Goal: Task Accomplishment & Management: Manage account settings

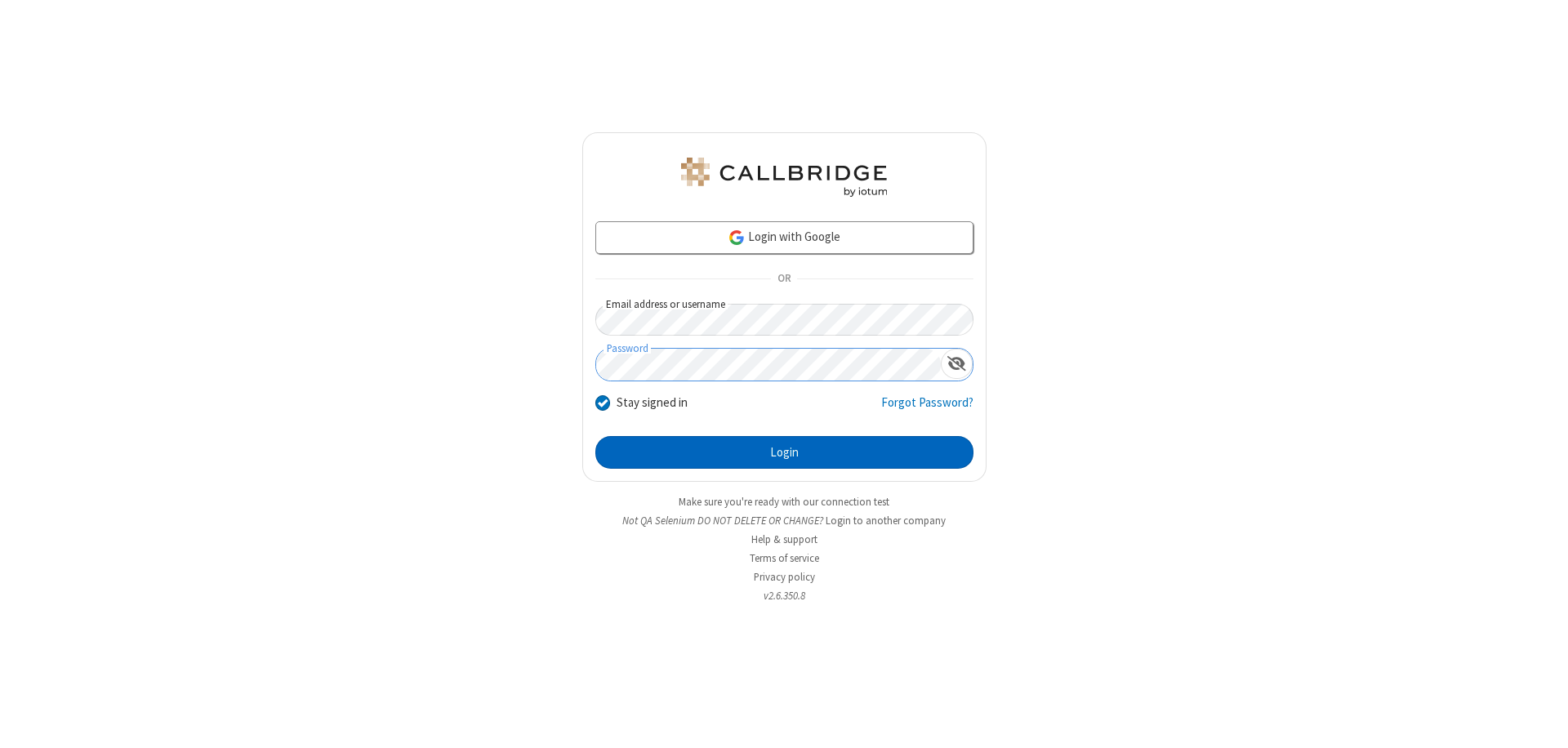
click at [784, 452] on button "Login" at bounding box center [784, 452] width 378 height 33
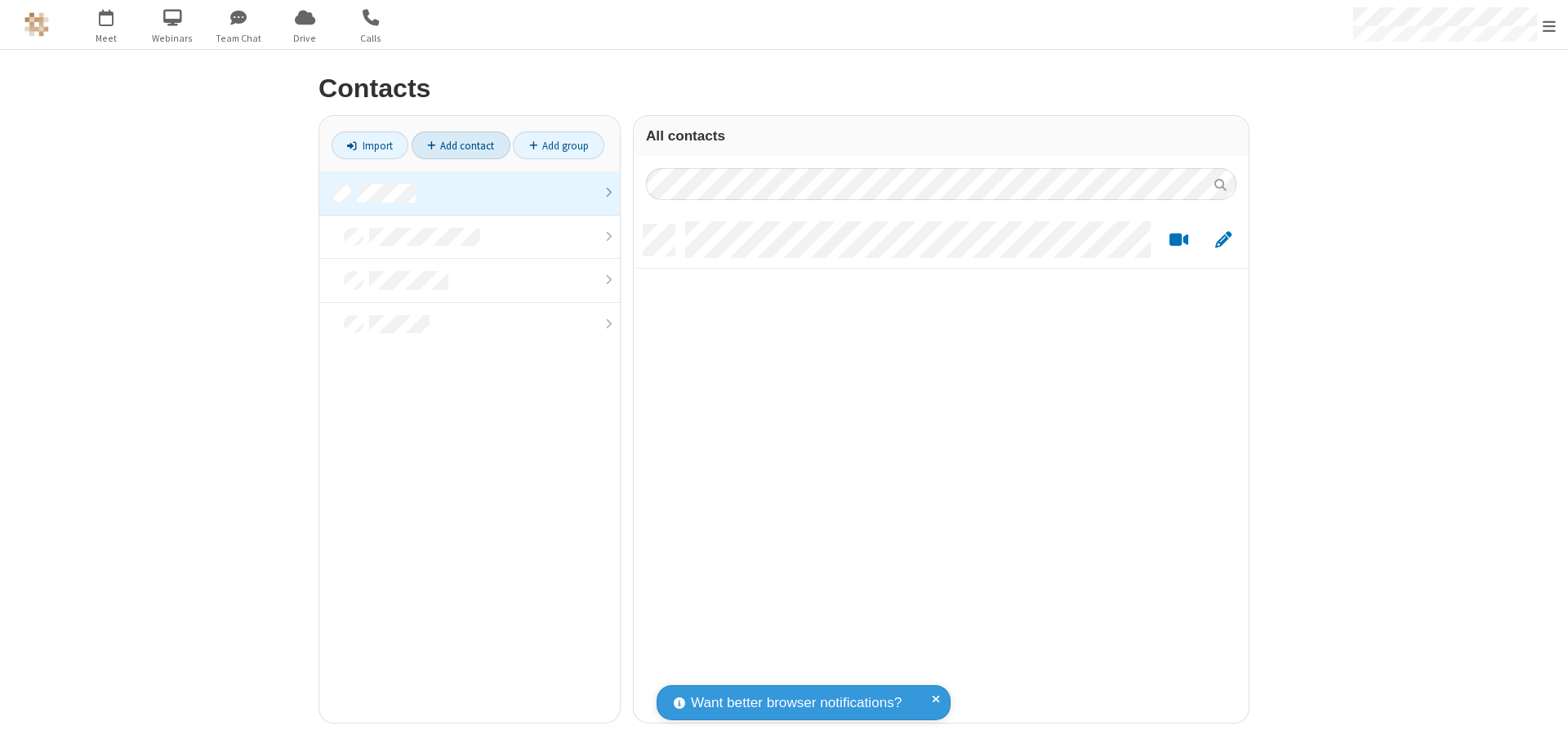
click at [470, 193] on link at bounding box center [469, 193] width 301 height 44
click at [461, 146] on link "Add contact" at bounding box center [461, 145] width 99 height 28
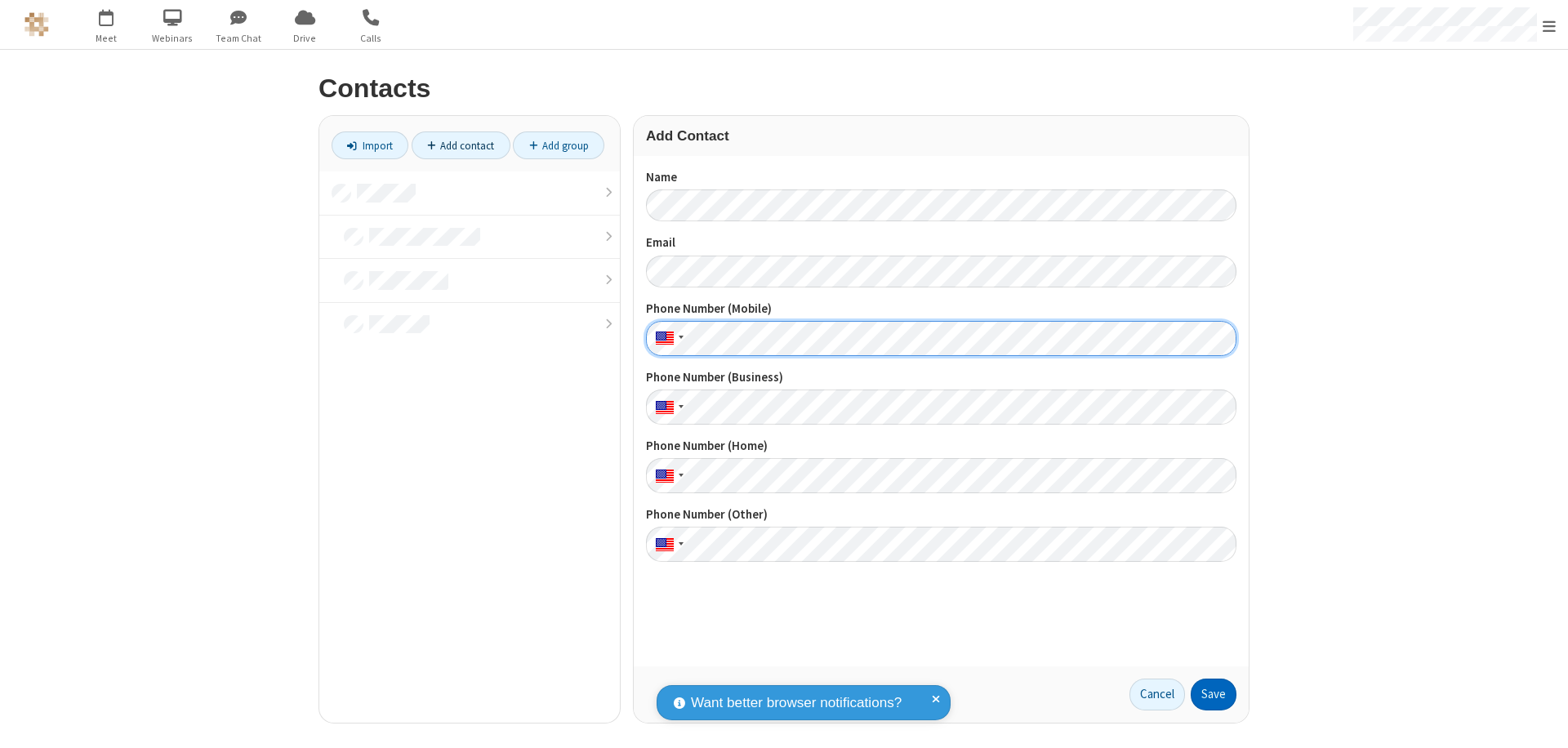
click at [1214, 694] on button "Save" at bounding box center [1214, 694] width 46 height 33
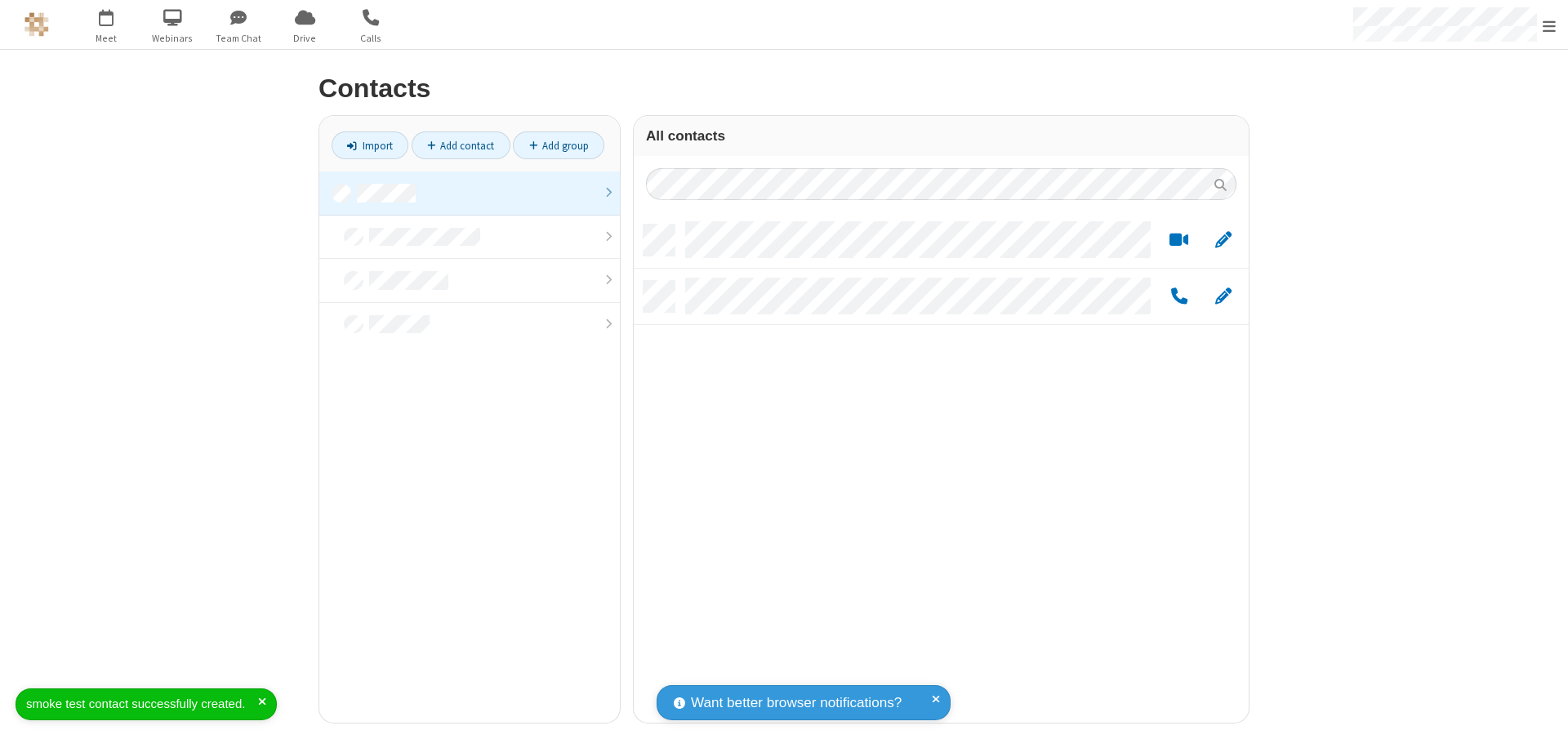
scroll to position [498, 603]
click at [461, 146] on link "Add contact" at bounding box center [461, 145] width 99 height 28
